Goal: Information Seeking & Learning: Learn about a topic

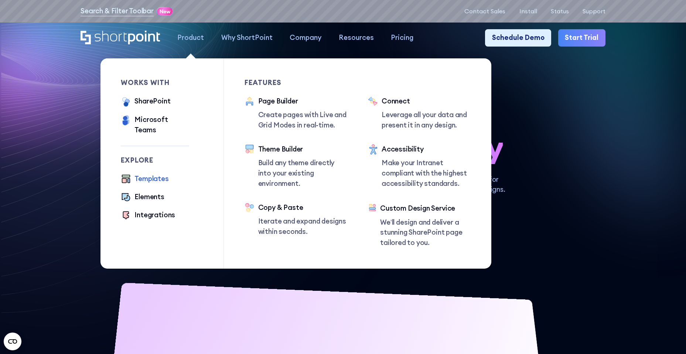
click at [134, 174] on div "Templates" at bounding box center [151, 179] width 34 height 10
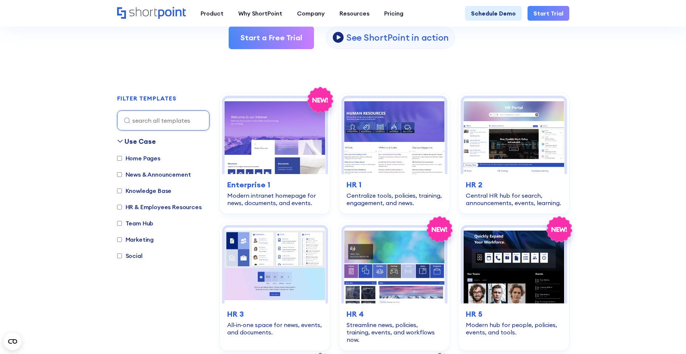
scroll to position [159, 0]
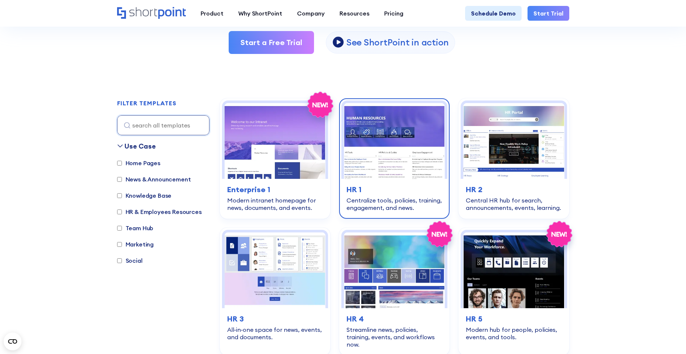
click at [422, 137] on img at bounding box center [394, 141] width 101 height 76
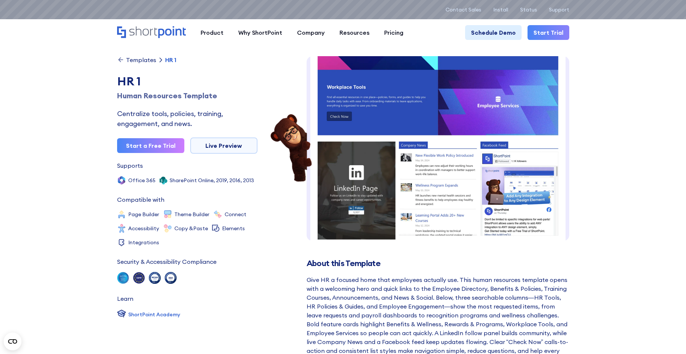
scroll to position [137, 0]
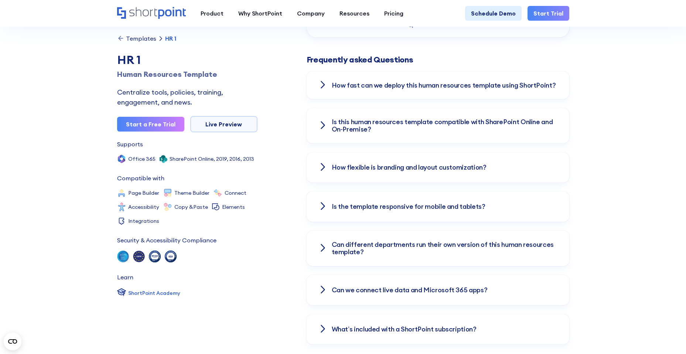
scroll to position [1008, 0]
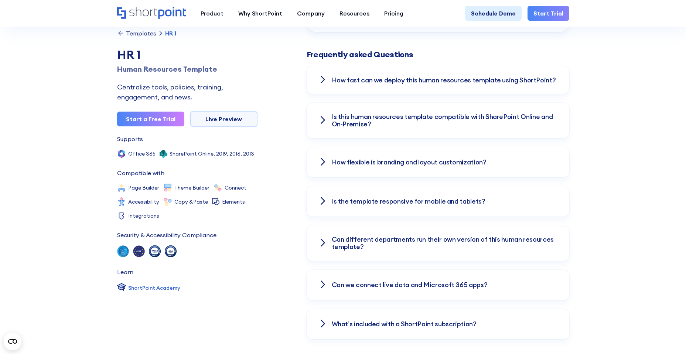
click at [322, 120] on icon at bounding box center [322, 120] width 9 height 9
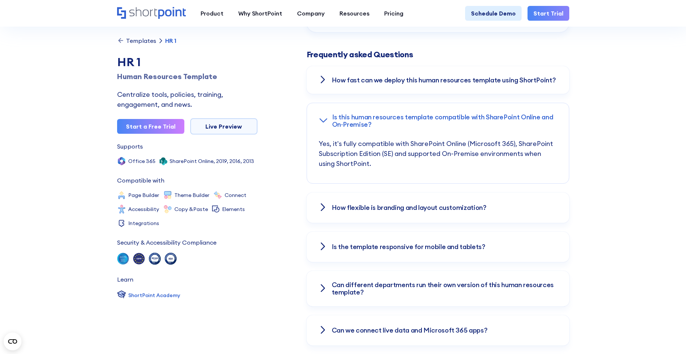
click at [323, 123] on icon at bounding box center [323, 120] width 9 height 9
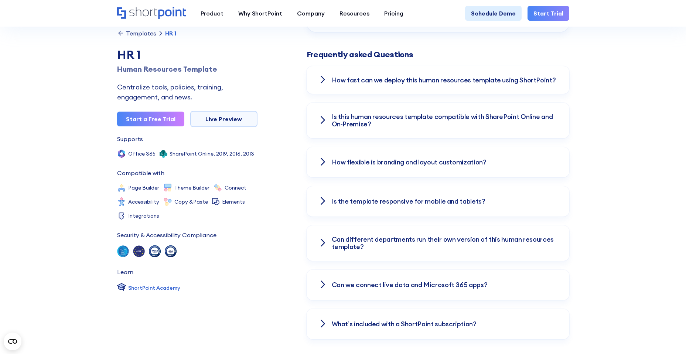
click at [322, 202] on icon at bounding box center [322, 200] width 9 height 9
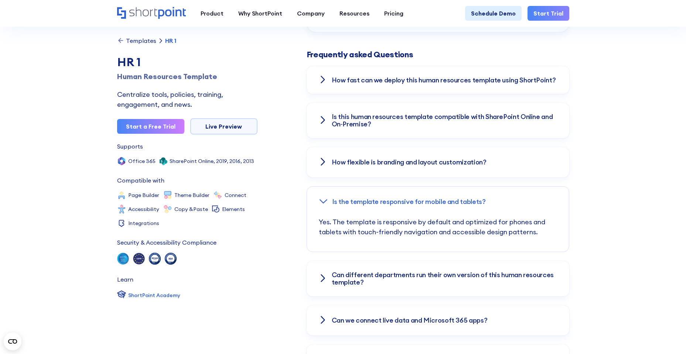
click at [322, 203] on icon at bounding box center [323, 201] width 7 height 3
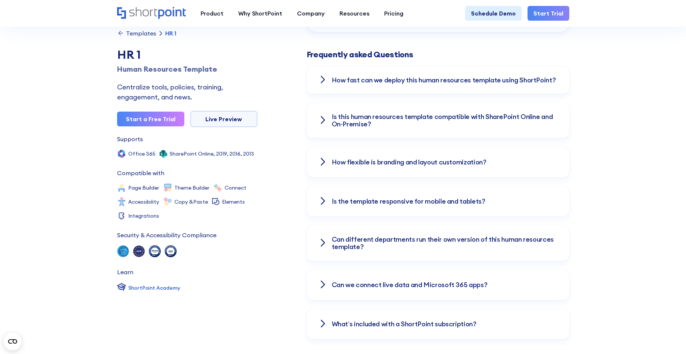
click at [323, 243] on icon at bounding box center [322, 242] width 9 height 9
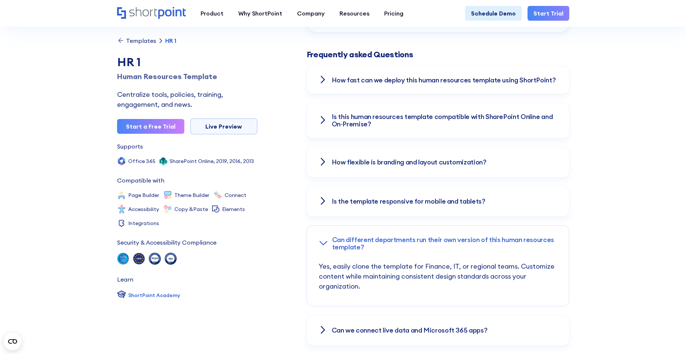
click at [323, 243] on icon at bounding box center [323, 243] width 9 height 9
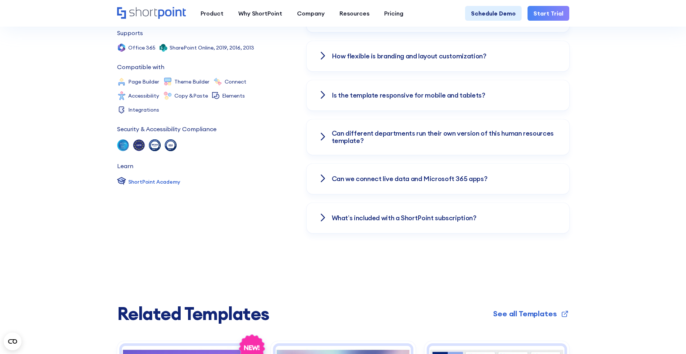
scroll to position [1114, 0]
click at [323, 178] on icon at bounding box center [322, 178] width 9 height 9
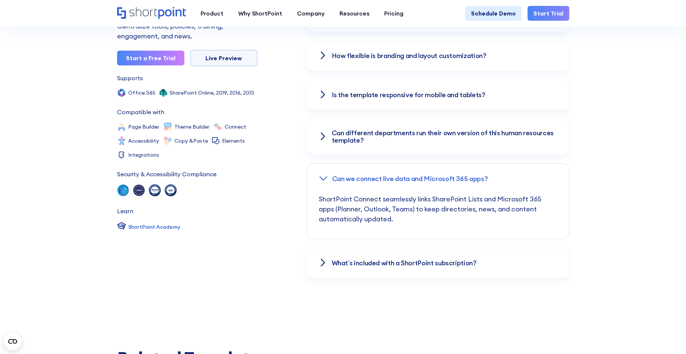
click at [324, 179] on icon at bounding box center [323, 177] width 7 height 3
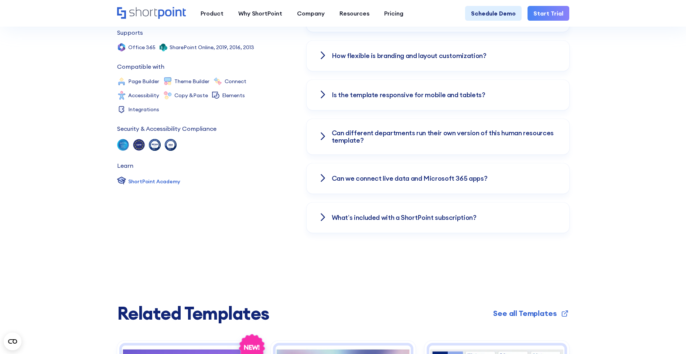
click at [320, 219] on icon at bounding box center [322, 217] width 9 height 9
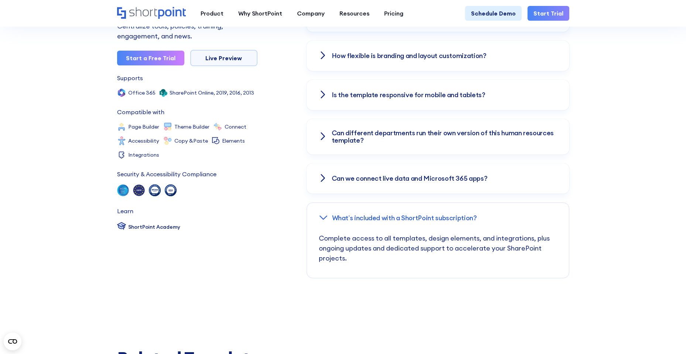
click at [135, 227] on div "ShortPoint Academy" at bounding box center [154, 227] width 52 height 8
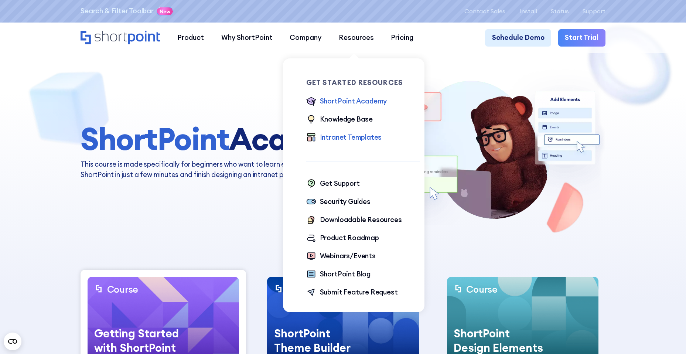
click at [339, 137] on div "Intranet Templates" at bounding box center [351, 137] width 62 height 10
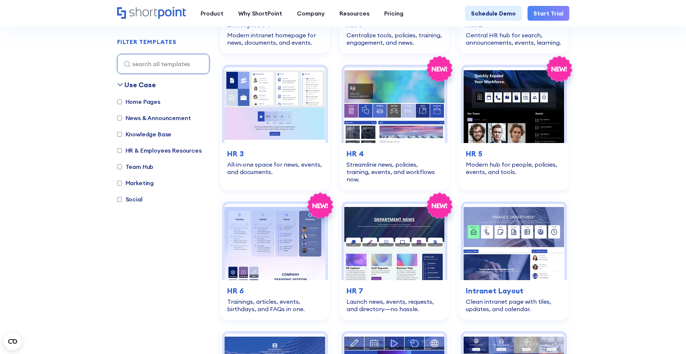
scroll to position [318, 0]
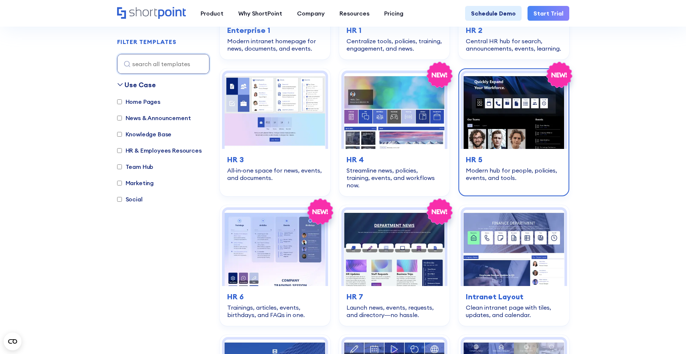
click at [525, 120] on img at bounding box center [513, 111] width 101 height 76
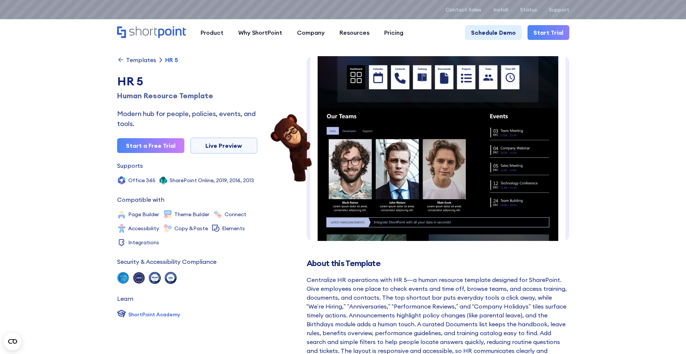
scroll to position [55, 0]
click at [501, 190] on img at bounding box center [437, 225] width 263 height 448
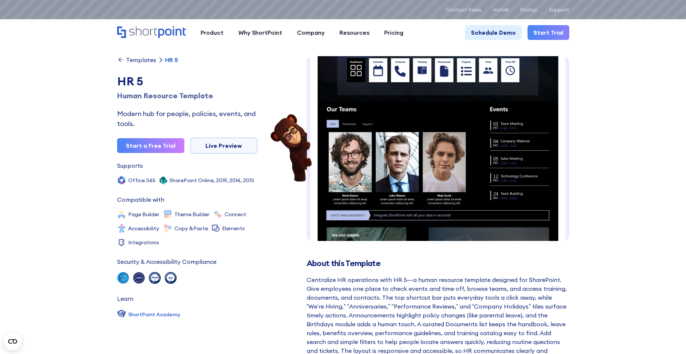
scroll to position [0, 0]
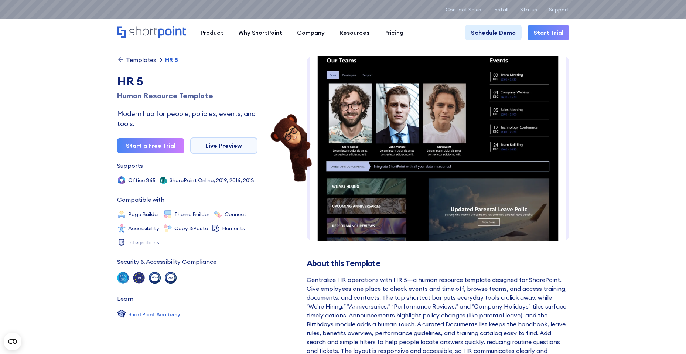
scroll to position [138, 0]
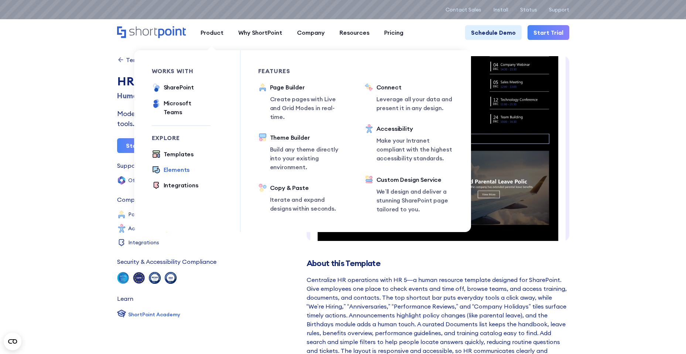
click at [173, 165] on div "Elements" at bounding box center [177, 169] width 26 height 9
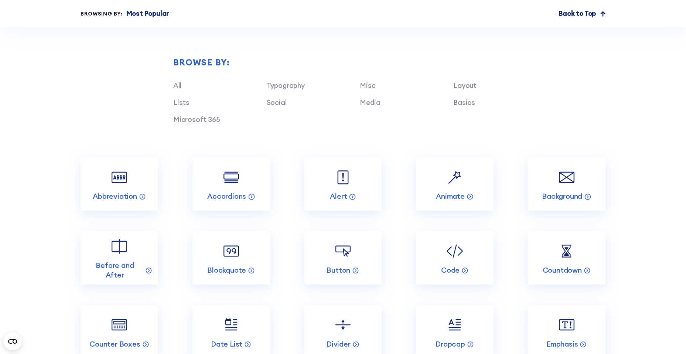
scroll to position [796, 0]
click at [350, 200] on circle at bounding box center [353, 197] width 6 height 6
click at [353, 198] on icon at bounding box center [352, 197] width 1 height 2
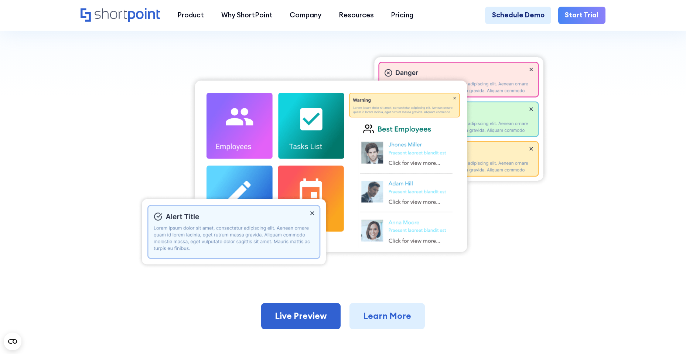
scroll to position [265, 0]
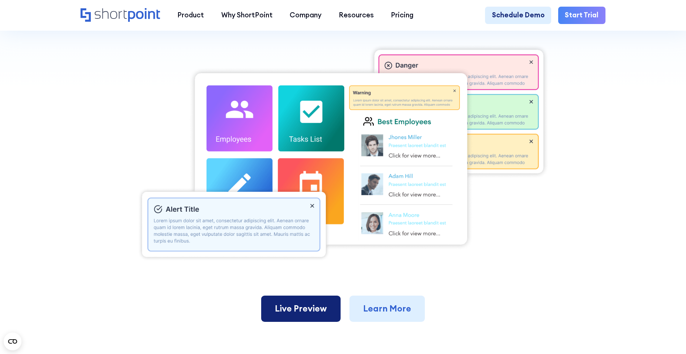
click at [303, 313] on link "Live Preview" at bounding box center [300, 308] width 79 height 27
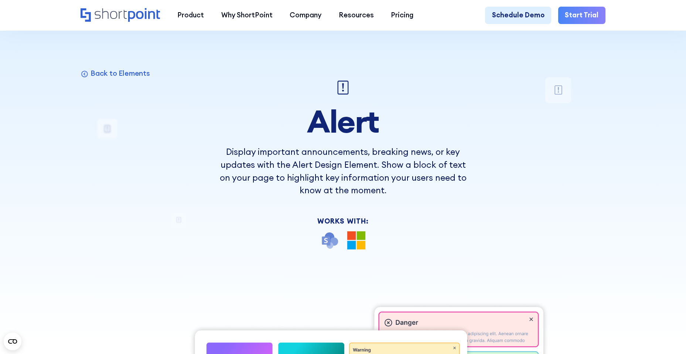
scroll to position [0, 0]
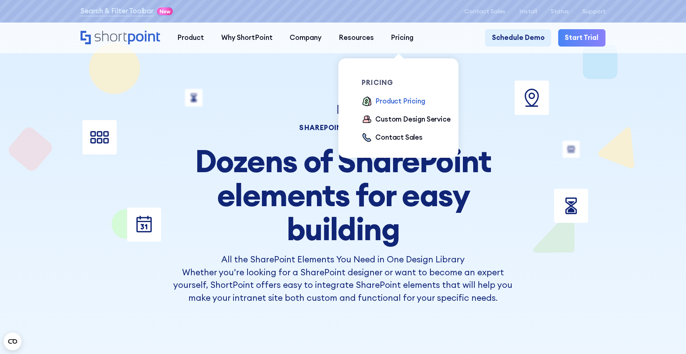
click at [396, 100] on div "Product Pricing" at bounding box center [399, 101] width 49 height 10
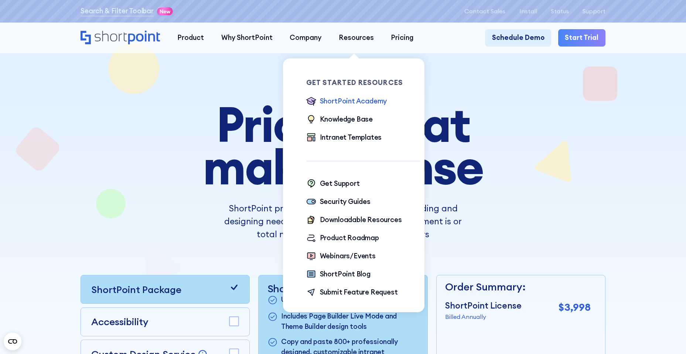
click at [347, 101] on div "ShortPoint Academy" at bounding box center [353, 101] width 67 height 10
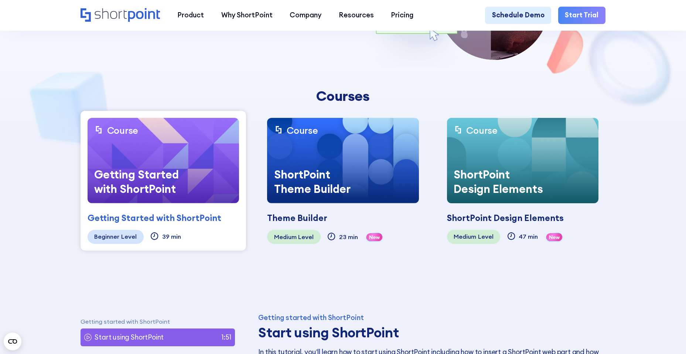
scroll to position [159, 0]
click at [107, 234] on div "Beginner" at bounding box center [106, 236] width 25 height 7
click at [180, 184] on div "Getting Started with ShortPoint" at bounding box center [142, 181] width 108 height 43
click at [162, 236] on div "39 min" at bounding box center [171, 236] width 19 height 7
click at [117, 238] on div "Beginner" at bounding box center [106, 236] width 25 height 7
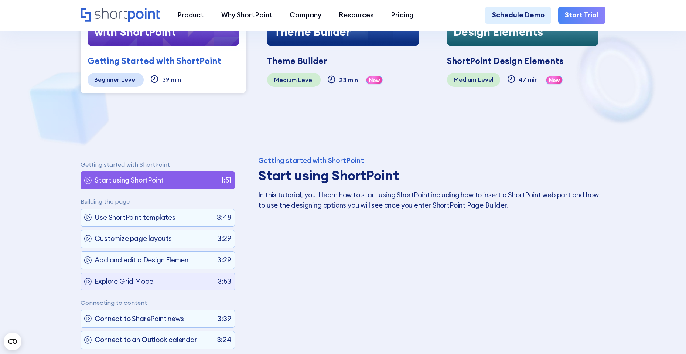
scroll to position [318, 0]
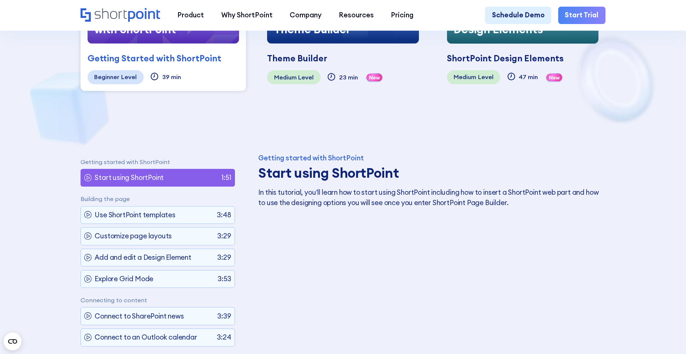
click at [149, 177] on p "Start using ShortPoint" at bounding box center [129, 177] width 69 height 10
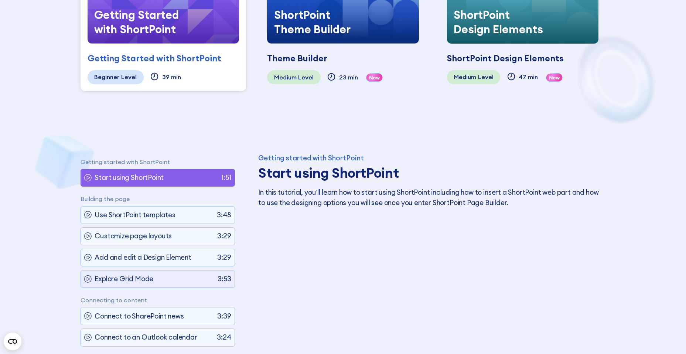
scroll to position [465, 0]
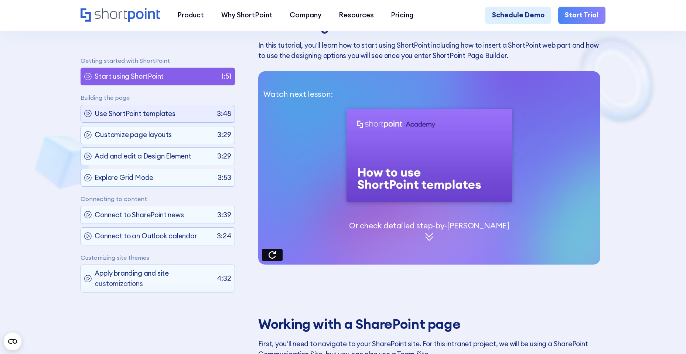
click at [177, 117] on div "Use ShortPoint templates 3:48" at bounding box center [157, 113] width 154 height 18
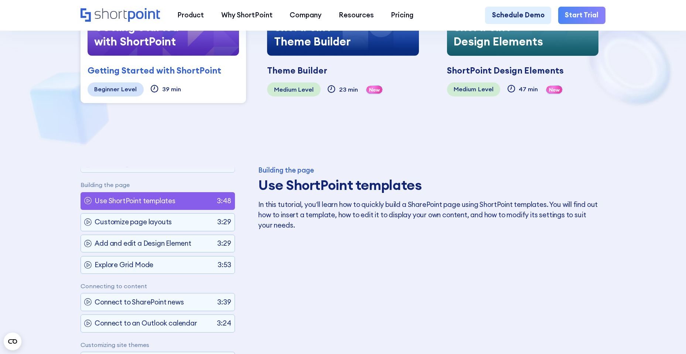
scroll to position [29, 0]
click at [158, 204] on p "Use ShortPoint templates" at bounding box center [135, 201] width 81 height 10
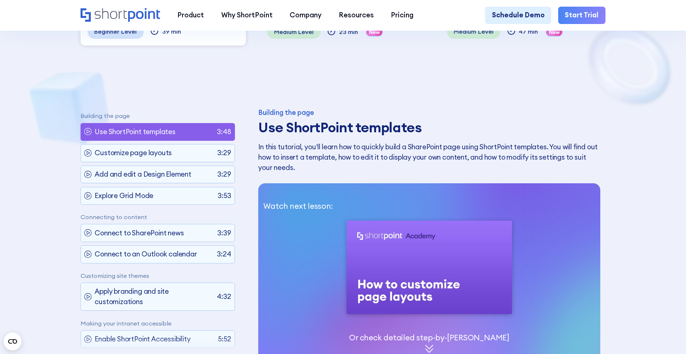
scroll to position [359, 0]
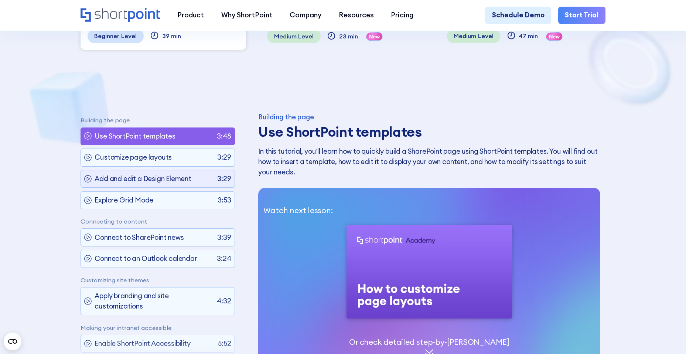
click at [142, 183] on p "Add and edit a Design Element" at bounding box center [143, 179] width 97 height 10
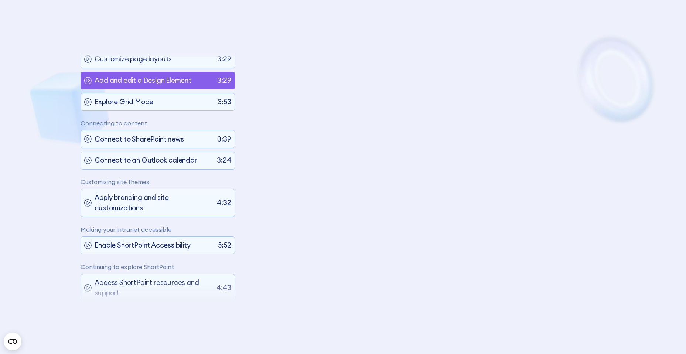
scroll to position [83, 0]
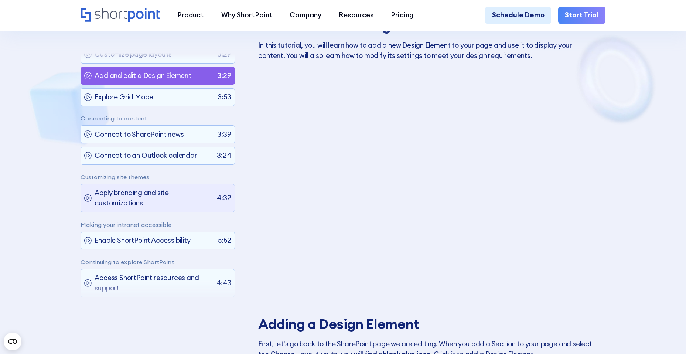
click at [139, 197] on p "Apply branding and site customizations" at bounding box center [154, 198] width 119 height 21
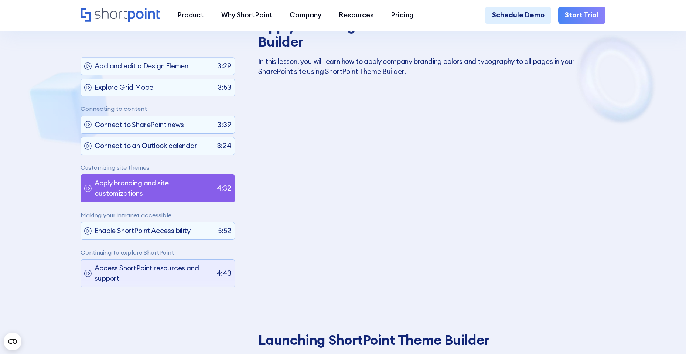
click at [147, 269] on p "Access ShortPoint resources and support" at bounding box center [154, 273] width 119 height 21
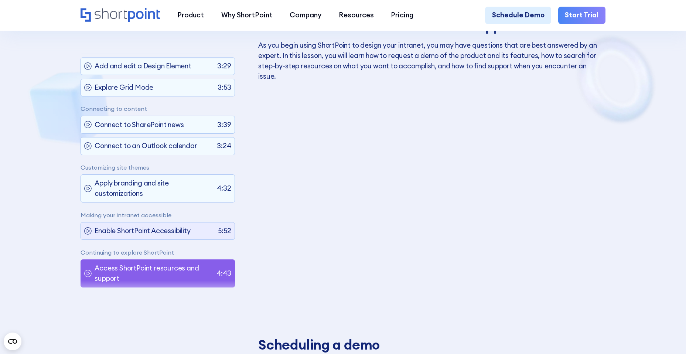
click at [137, 226] on p "Enable ShortPoint Accessibility" at bounding box center [143, 231] width 96 height 10
